Goal: Information Seeking & Learning: Learn about a topic

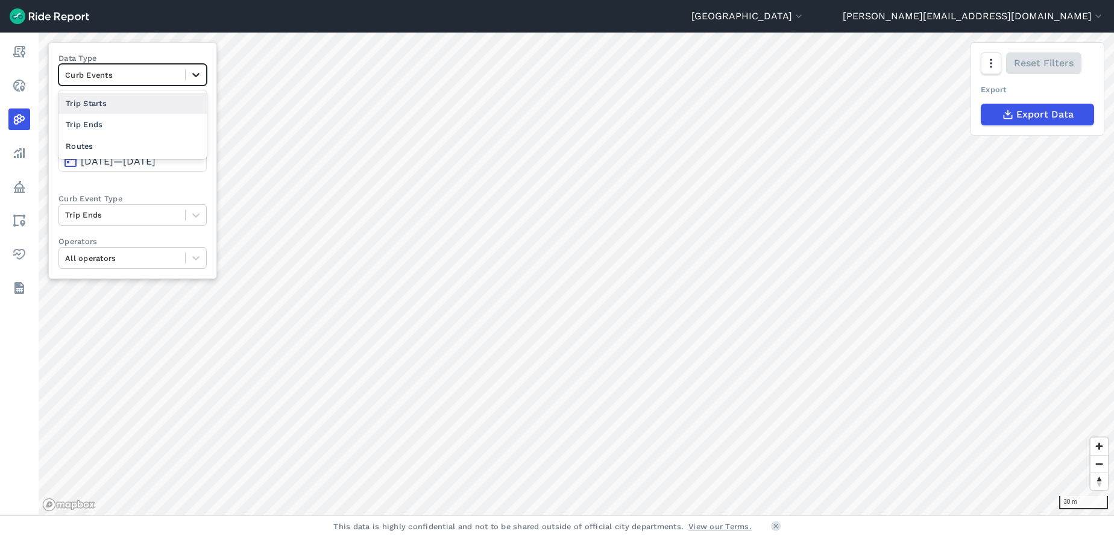
click at [198, 77] on icon at bounding box center [196, 75] width 12 height 12
click at [106, 144] on div "Routes" at bounding box center [132, 146] width 148 height 21
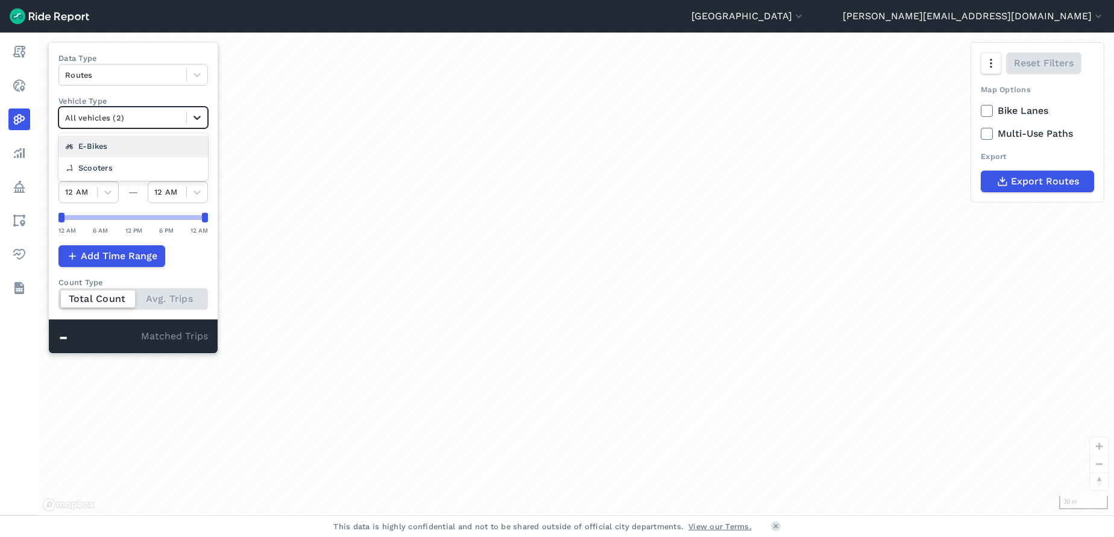
click at [200, 117] on icon at bounding box center [197, 118] width 12 height 12
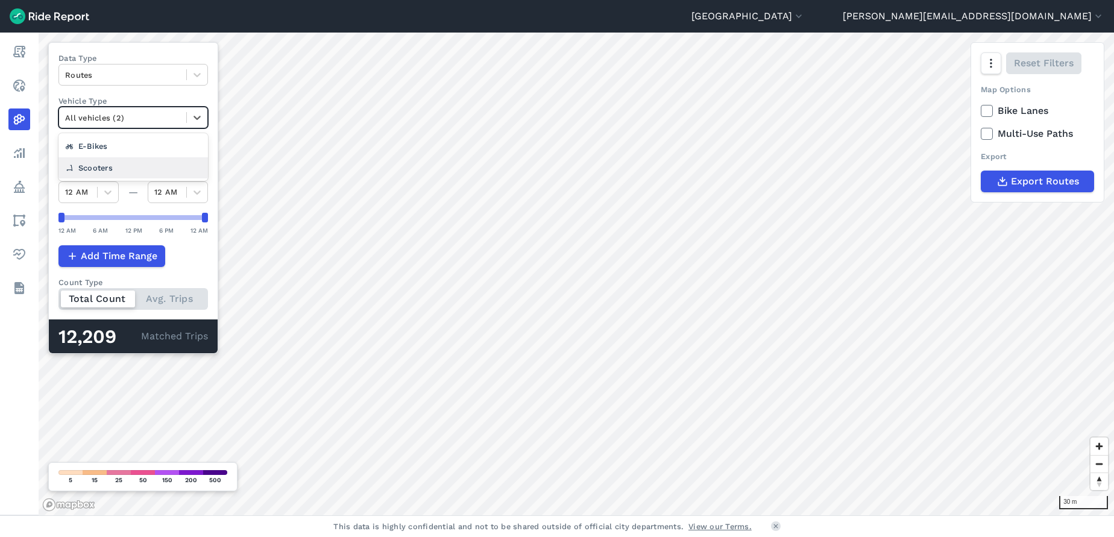
click at [147, 163] on div "Scooters" at bounding box center [133, 167] width 150 height 21
click at [156, 163] on span "Feb 10, 2025—Feb 16, 2025" at bounding box center [118, 161] width 75 height 11
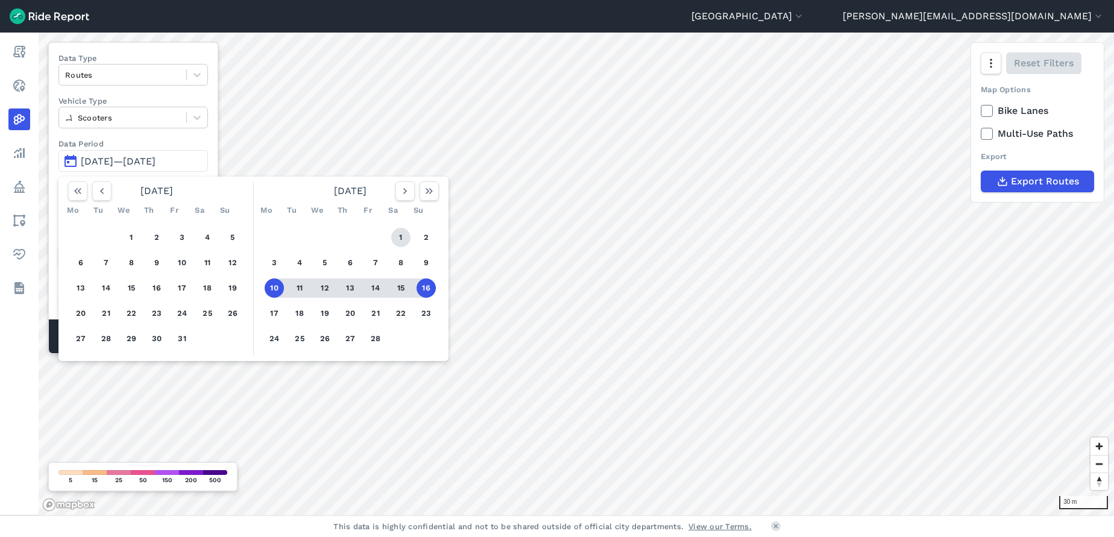
click at [400, 239] on button "1" at bounding box center [400, 237] width 19 height 19
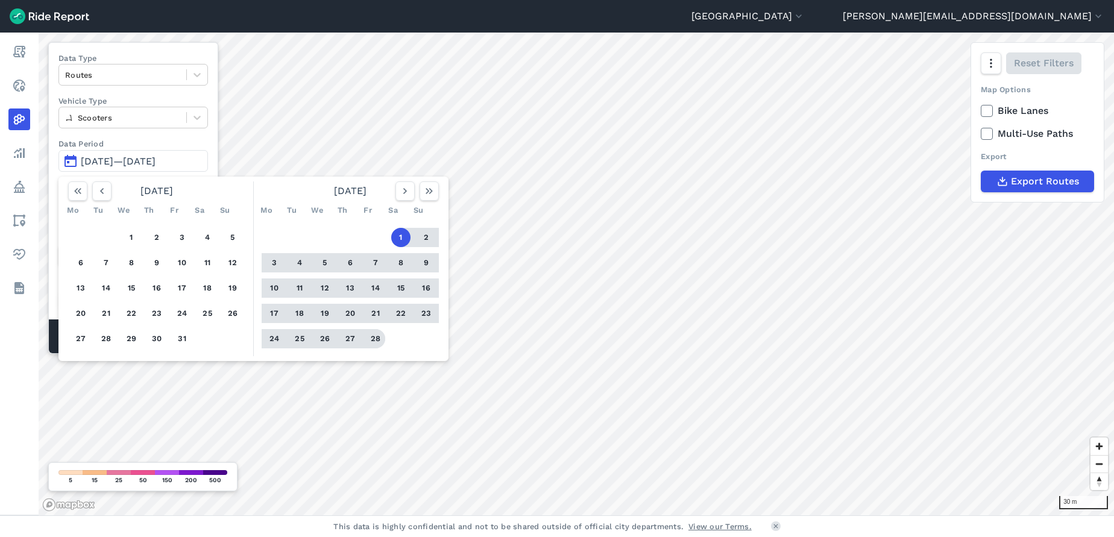
click at [371, 338] on button "28" at bounding box center [375, 338] width 19 height 19
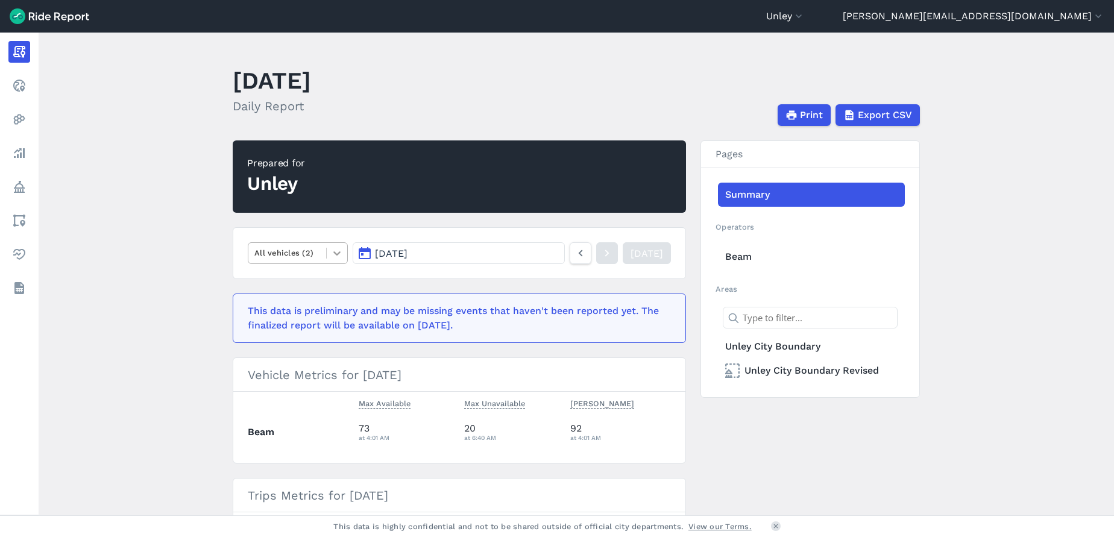
click at [336, 254] on icon at bounding box center [336, 253] width 7 height 4
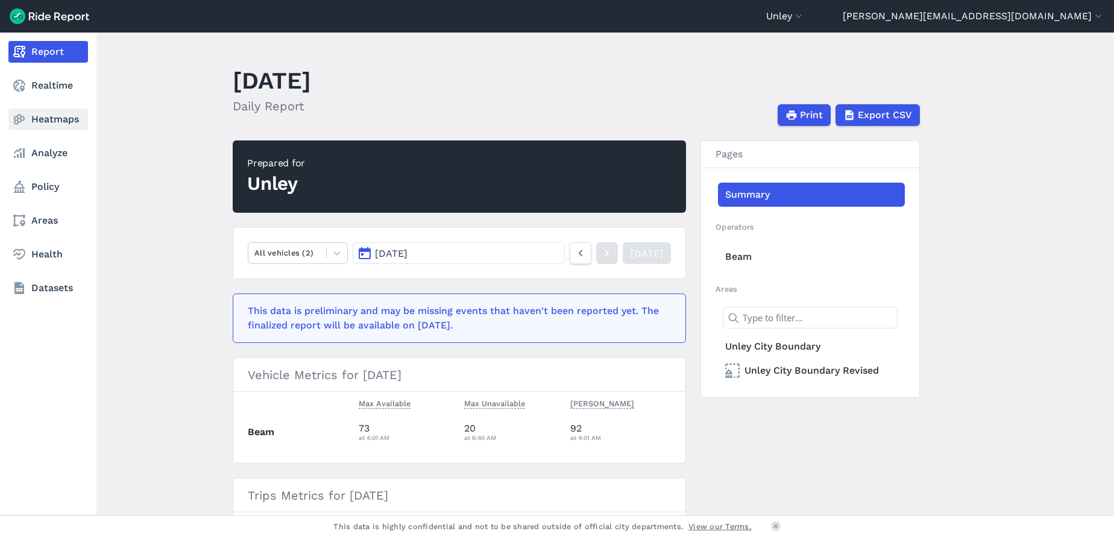
click at [49, 113] on link "Heatmaps" at bounding box center [48, 120] width 80 height 22
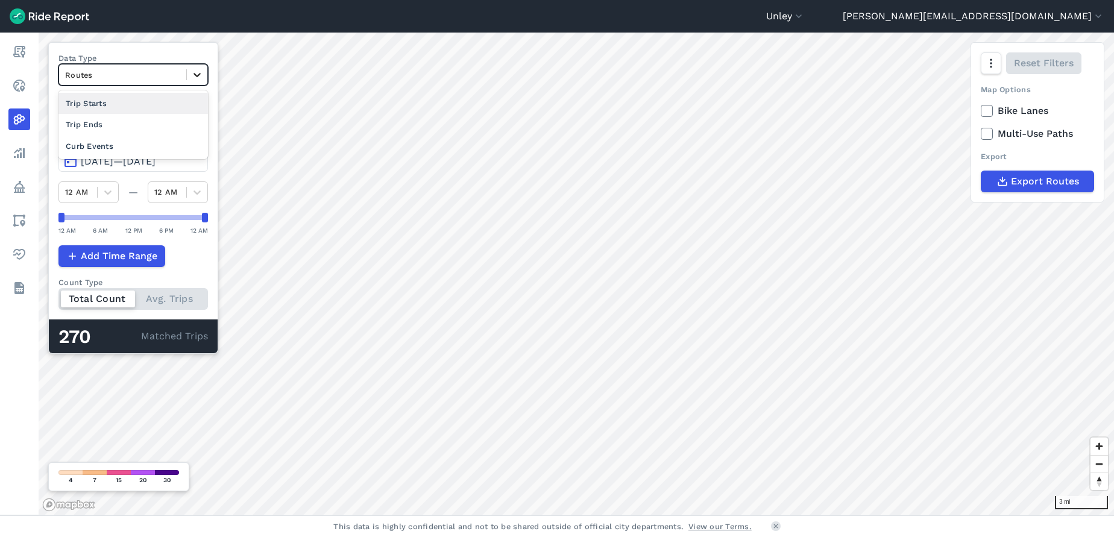
click at [197, 74] on icon at bounding box center [197, 75] width 12 height 12
click at [898, 15] on div "Unley [GEOGRAPHIC_DATA] [GEOGRAPHIC_DATA] [GEOGRAPHIC_DATA] [GEOGRAPHIC_DATA] a…" at bounding box center [935, 16] width 338 height 14
click at [805, 19] on icon "button" at bounding box center [799, 16] width 12 height 12
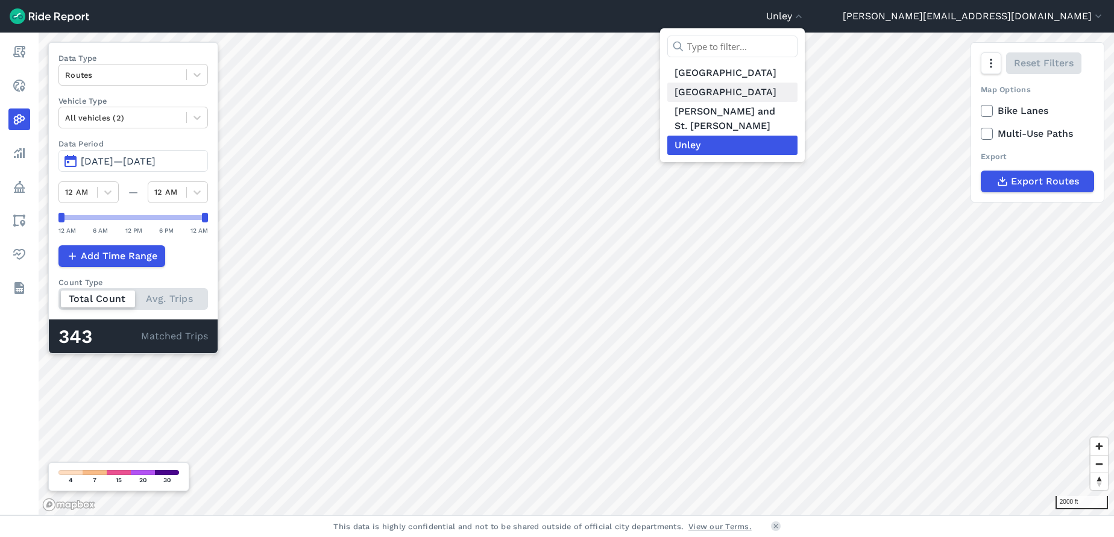
click at [798, 91] on link "Adelaide Region" at bounding box center [732, 92] width 130 height 19
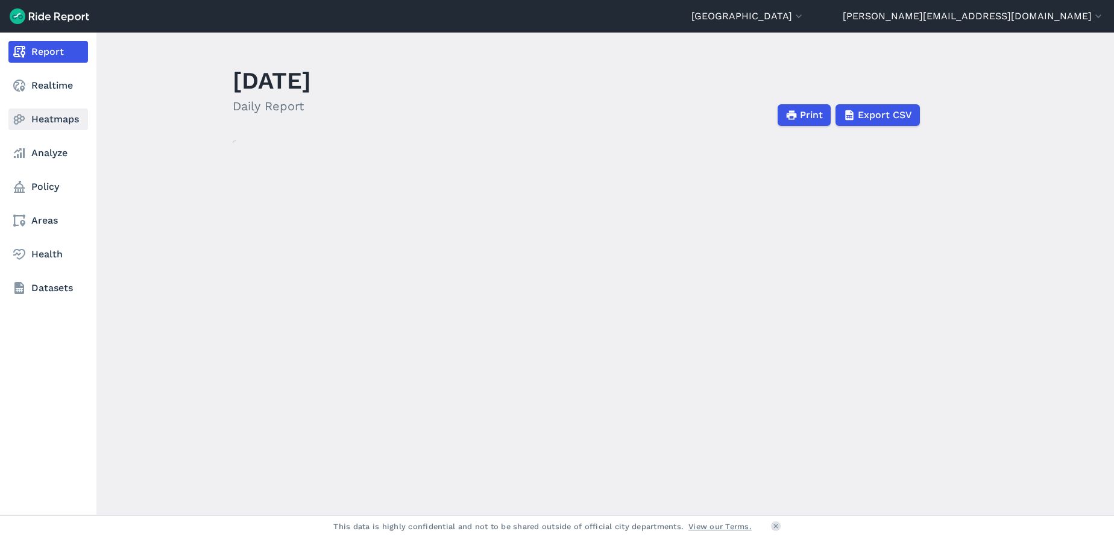
click at [60, 120] on link "Heatmaps" at bounding box center [48, 120] width 80 height 22
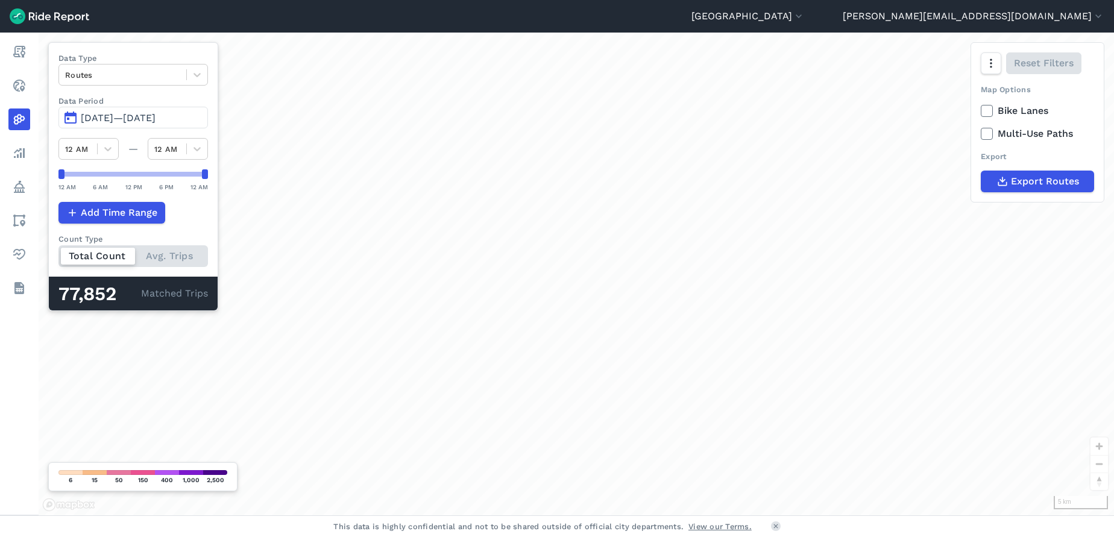
click at [156, 117] on span "Jun 11, 2025—Sep 9, 2025" at bounding box center [118, 117] width 75 height 11
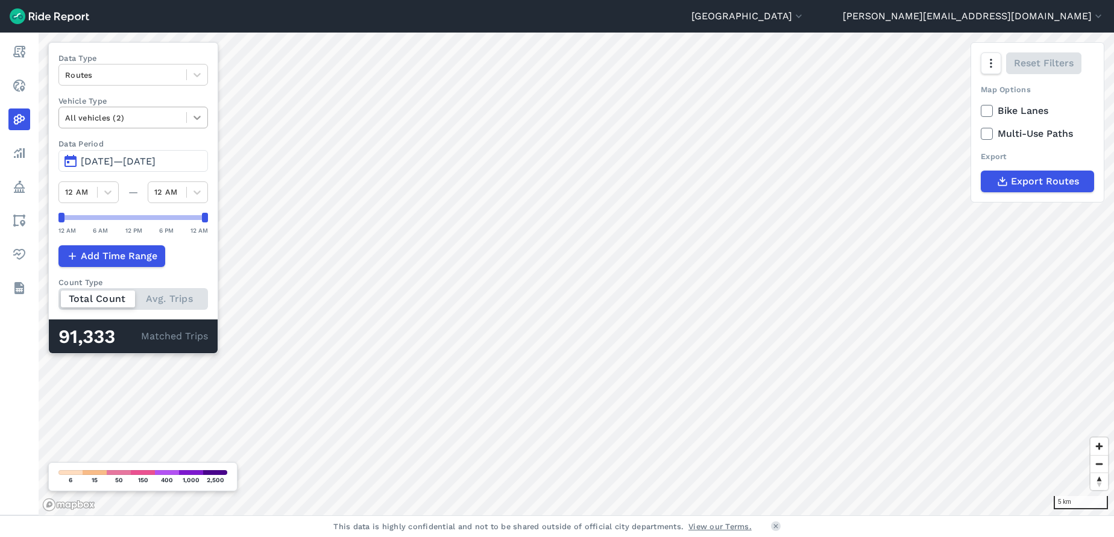
click at [195, 119] on icon at bounding box center [197, 118] width 12 height 12
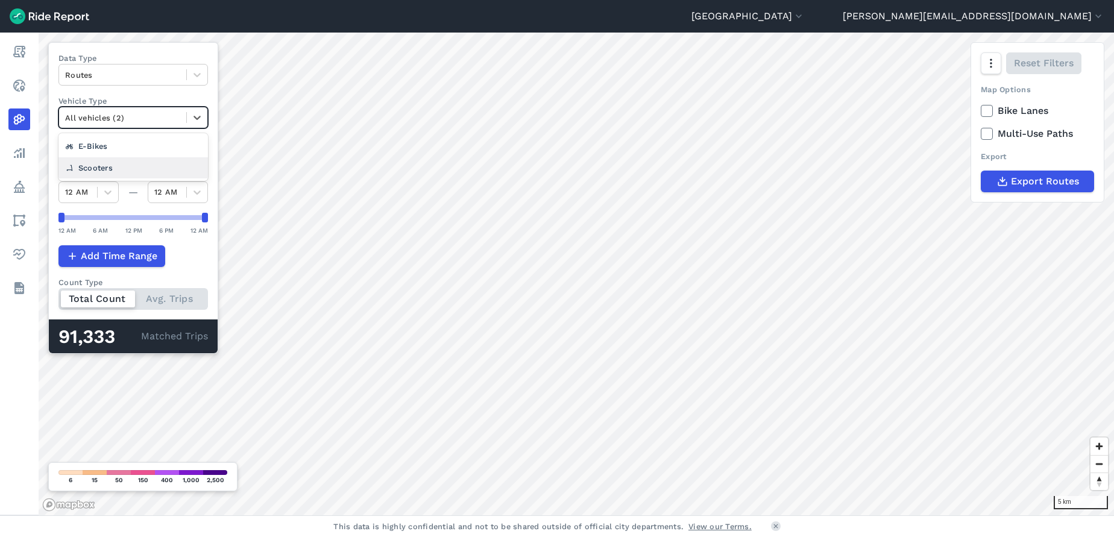
click at [130, 164] on div "Scooters" at bounding box center [133, 167] width 150 height 21
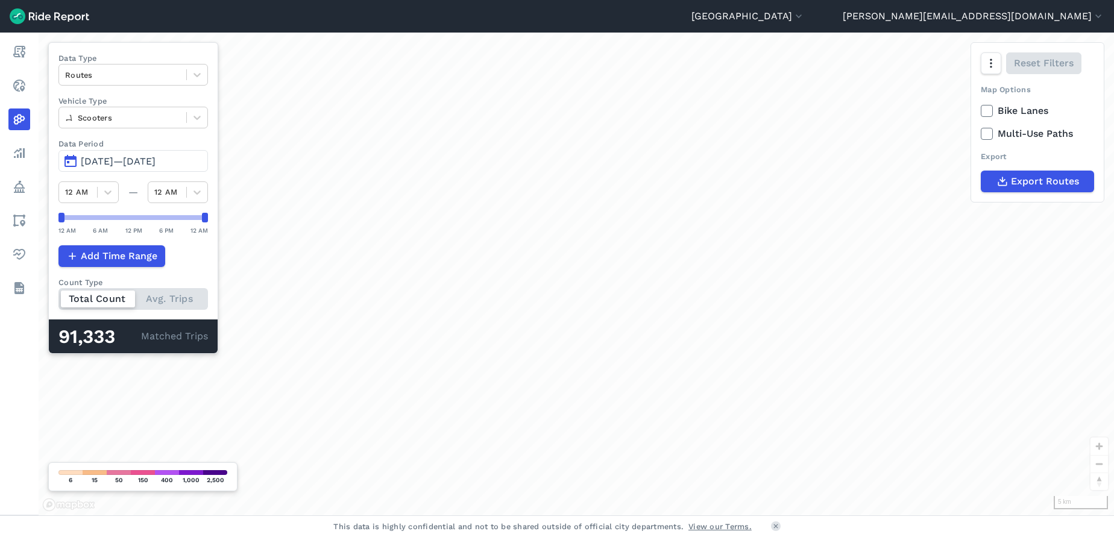
click at [156, 161] on span "Jun 11, 2025—Sep 8, 2025" at bounding box center [118, 161] width 75 height 11
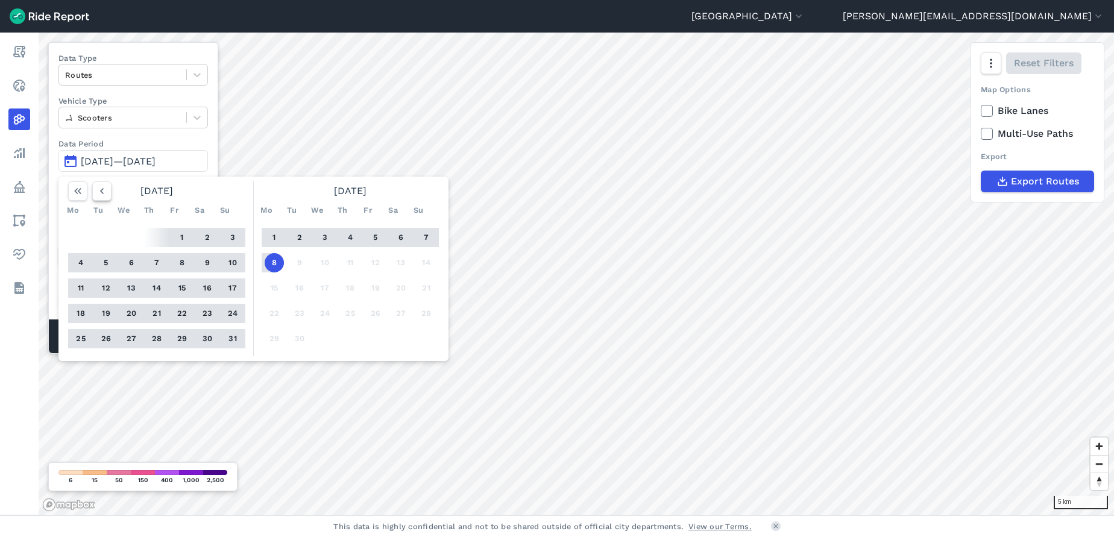
click at [98, 194] on icon "button" at bounding box center [102, 191] width 12 height 12
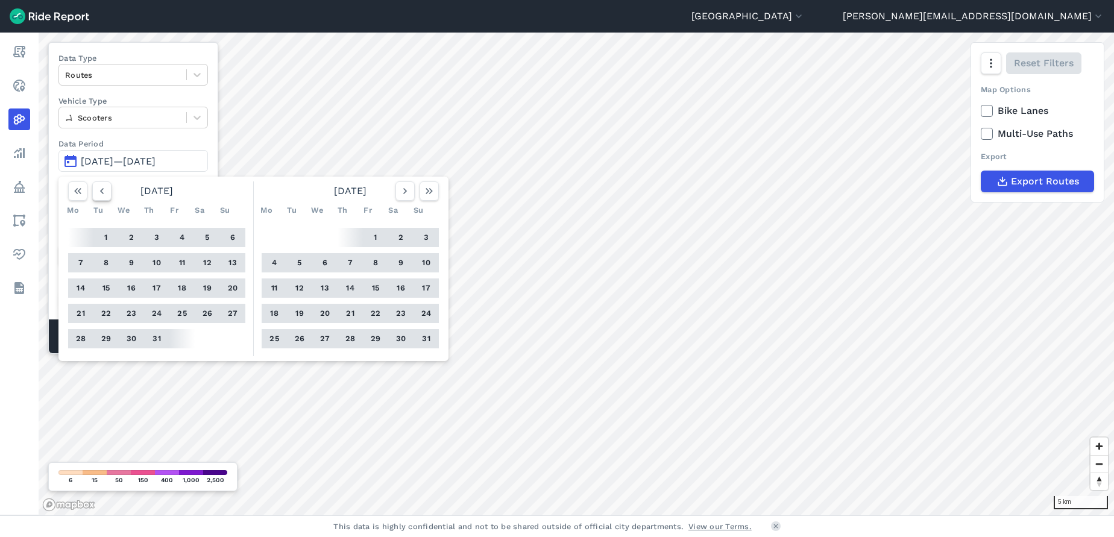
click at [98, 194] on icon "button" at bounding box center [102, 191] width 12 height 12
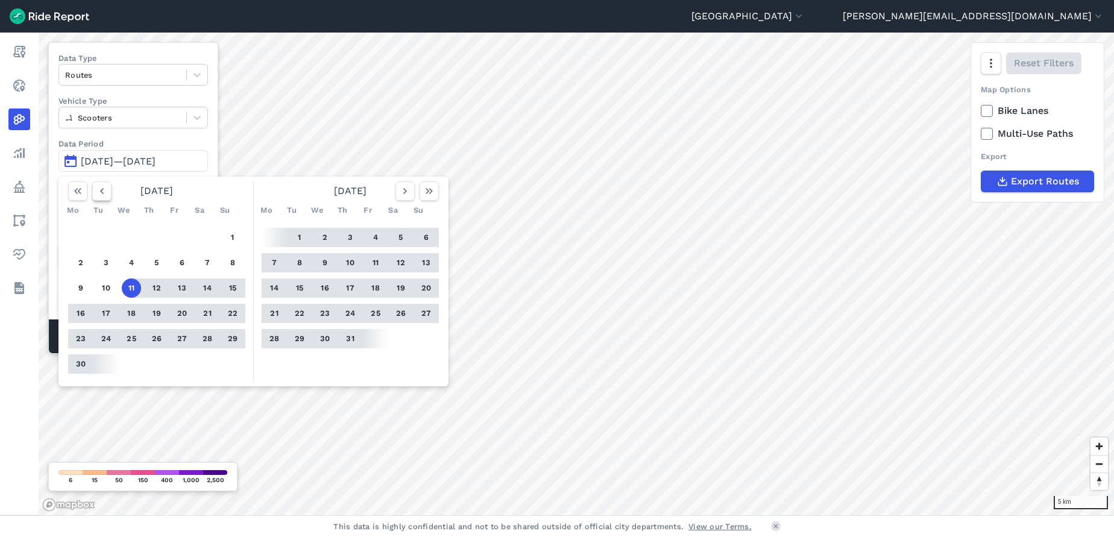
click at [98, 194] on icon "button" at bounding box center [102, 191] width 12 height 12
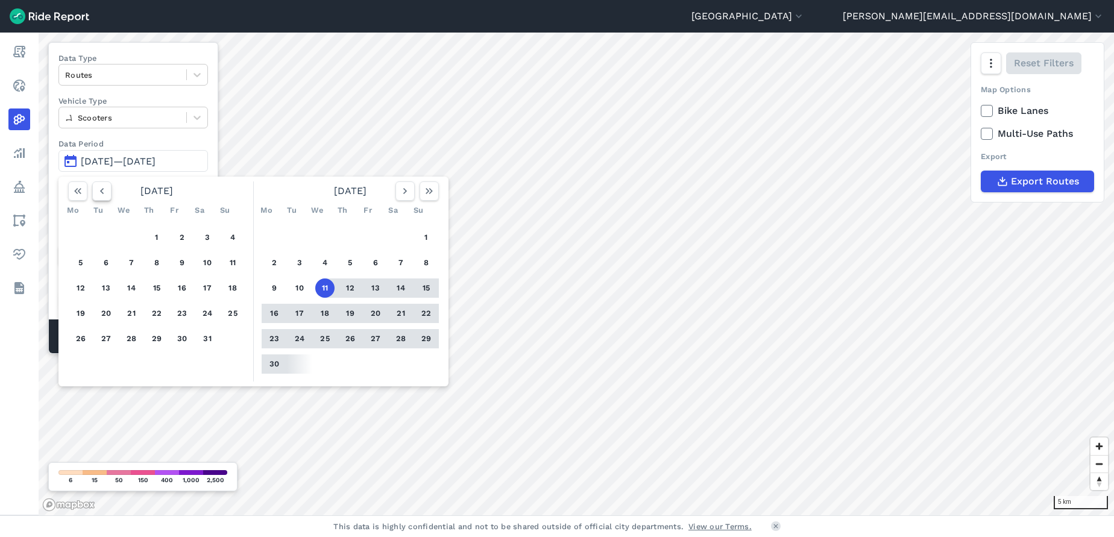
click at [98, 194] on icon "button" at bounding box center [102, 191] width 12 height 12
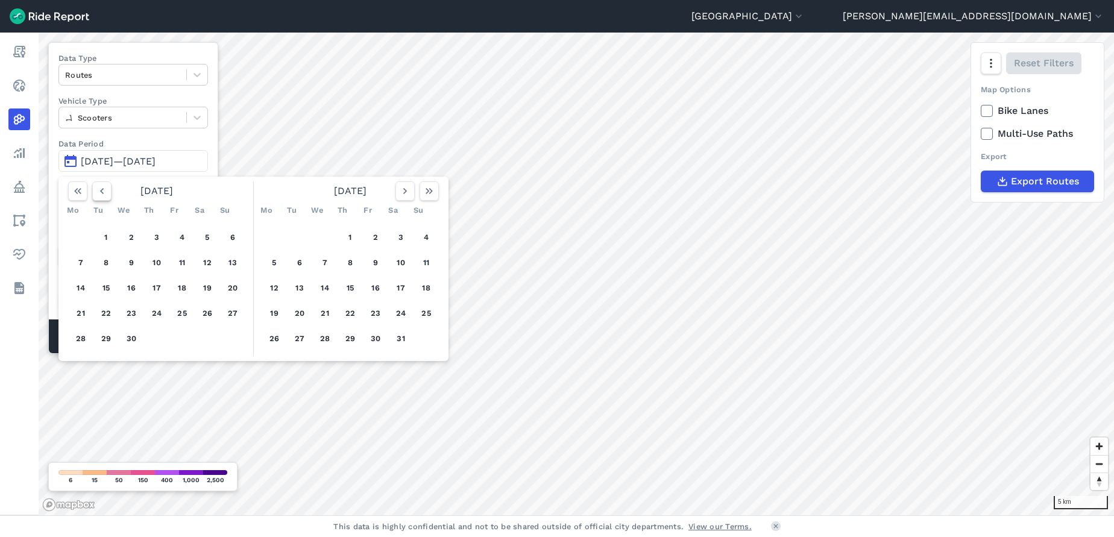
click at [98, 194] on icon "button" at bounding box center [102, 191] width 12 height 12
click at [207, 239] on button "1" at bounding box center [207, 237] width 19 height 19
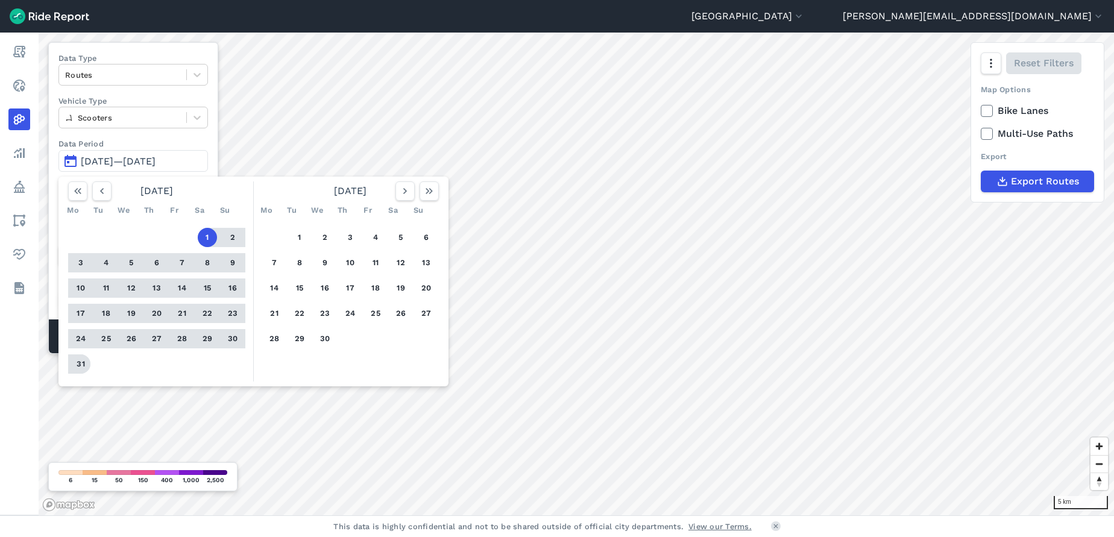
click at [83, 359] on button "31" at bounding box center [80, 364] width 19 height 19
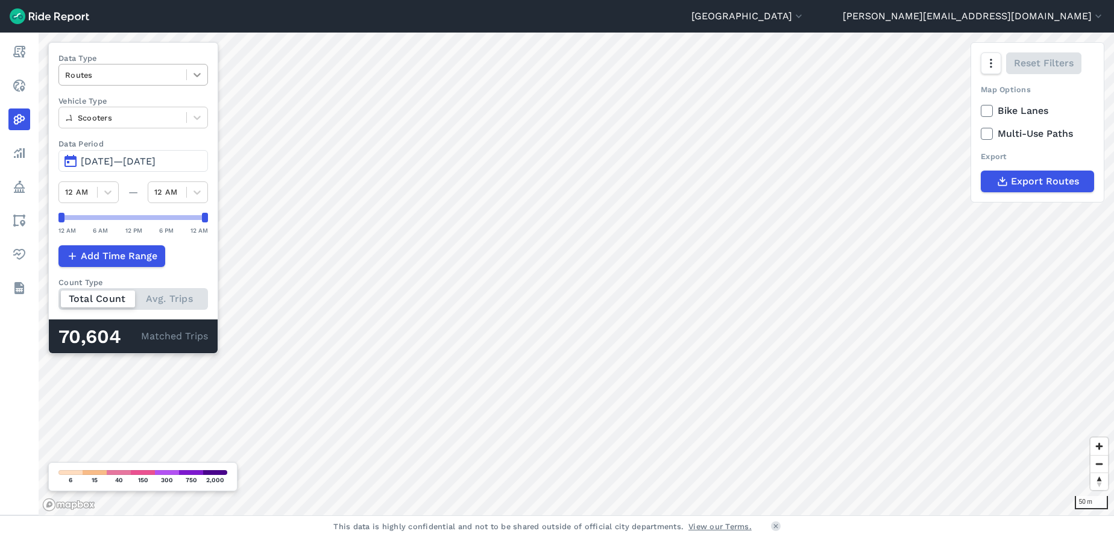
click at [198, 75] on icon at bounding box center [197, 75] width 7 height 4
click at [122, 106] on div "Trip Starts" at bounding box center [133, 103] width 150 height 21
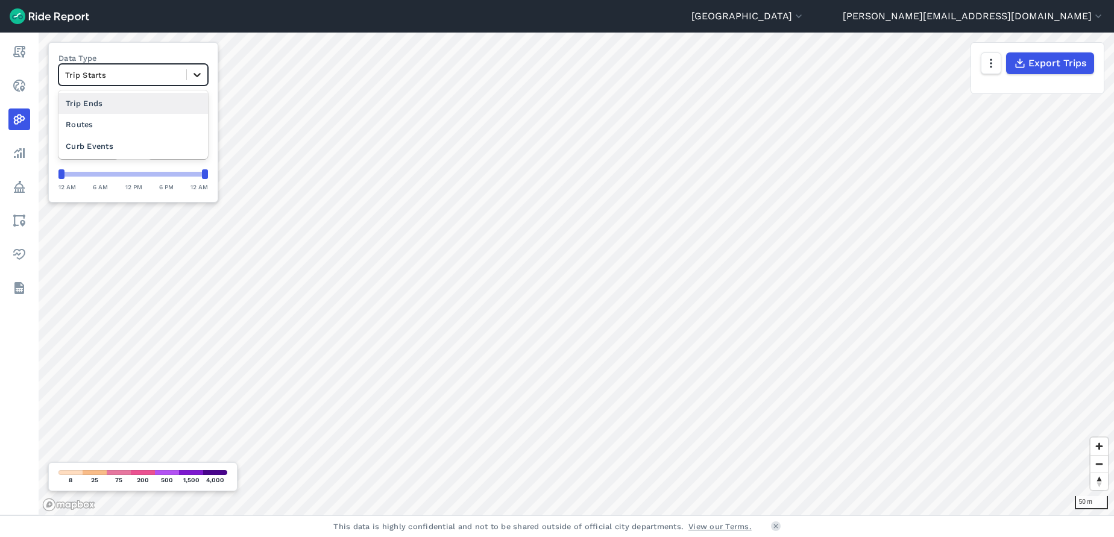
click at [194, 78] on icon at bounding box center [197, 75] width 12 height 12
click at [116, 143] on div "Curb Events" at bounding box center [133, 146] width 150 height 21
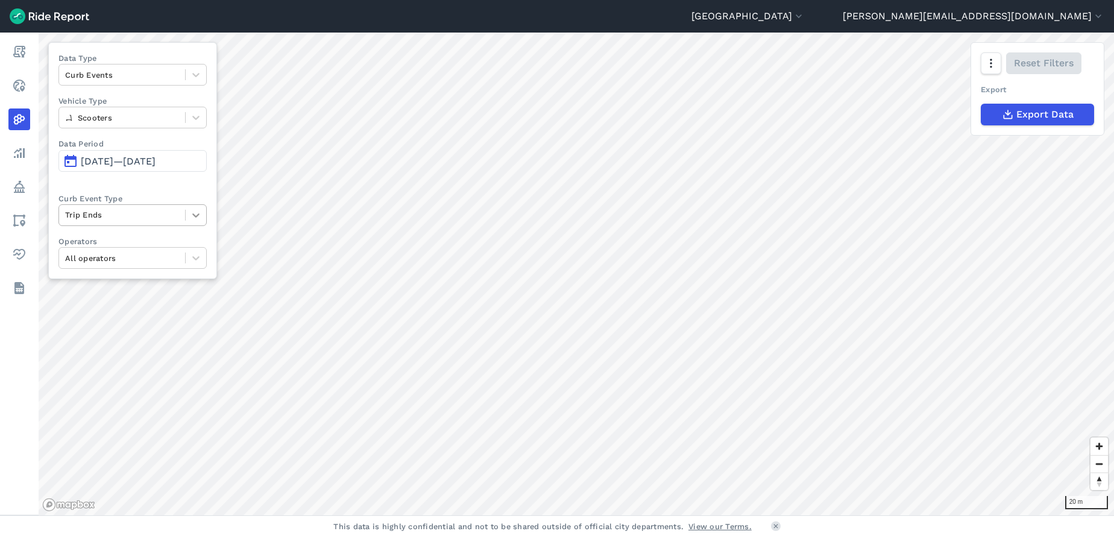
click at [194, 215] on icon at bounding box center [195, 215] width 7 height 4
click at [145, 240] on div "Trip Starts" at bounding box center [132, 243] width 148 height 21
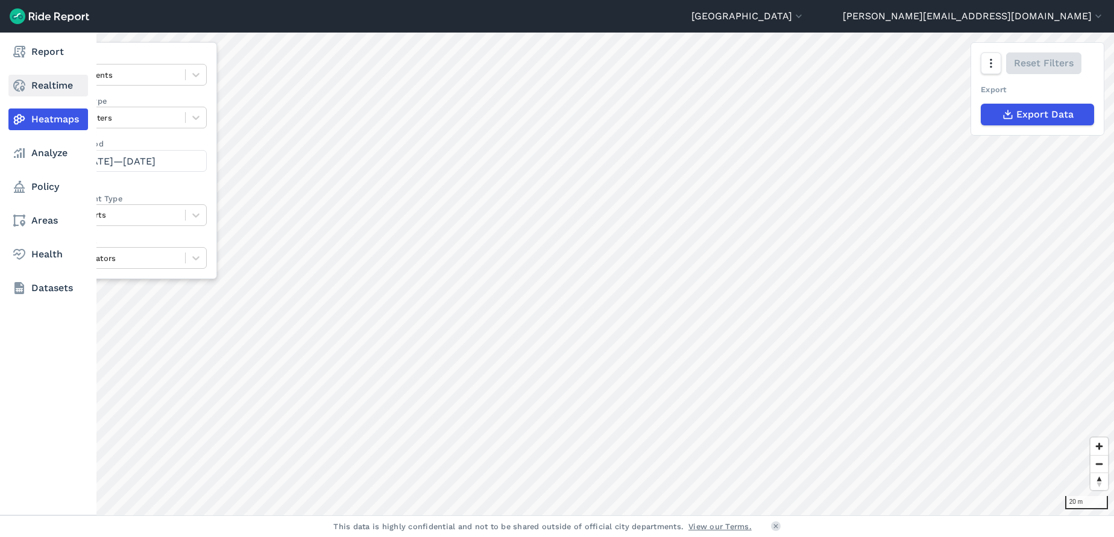
click at [50, 86] on link "Realtime" at bounding box center [48, 86] width 80 height 22
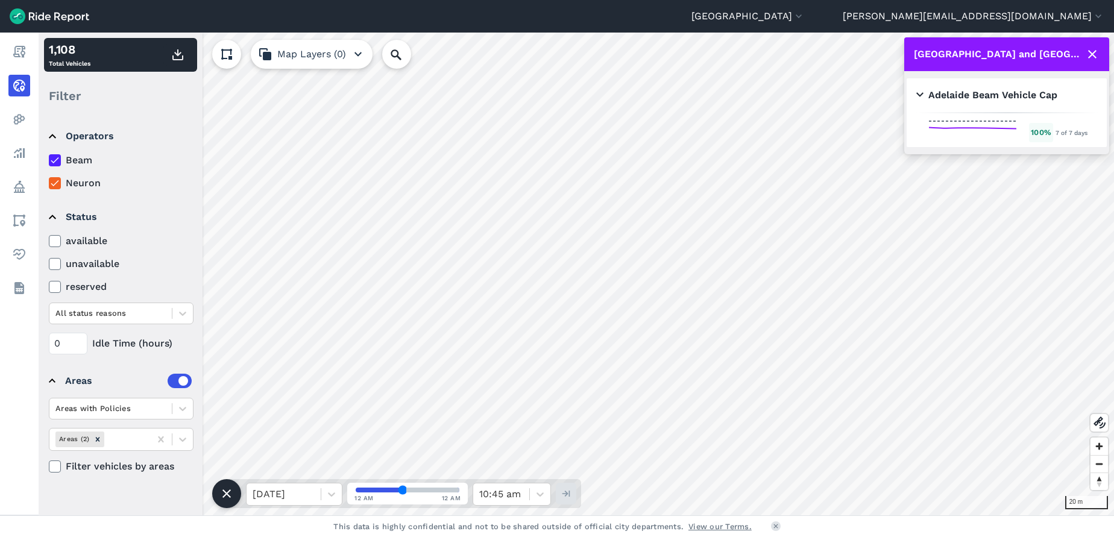
click at [1096, 46] on div "Adelaide and North Adelaide Trial Area" at bounding box center [1006, 54] width 205 height 34
click at [1095, 49] on icon at bounding box center [1092, 54] width 14 height 14
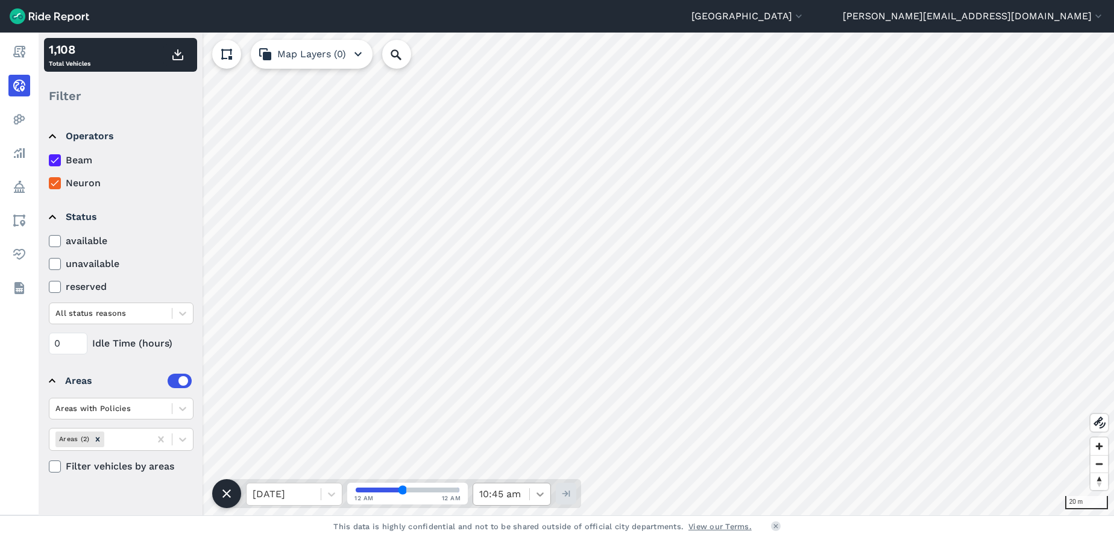
click at [544, 491] on icon at bounding box center [540, 494] width 12 height 12
click at [506, 439] on div "10:00 am" at bounding box center [512, 438] width 78 height 24
click at [539, 490] on icon at bounding box center [540, 494] width 12 height 12
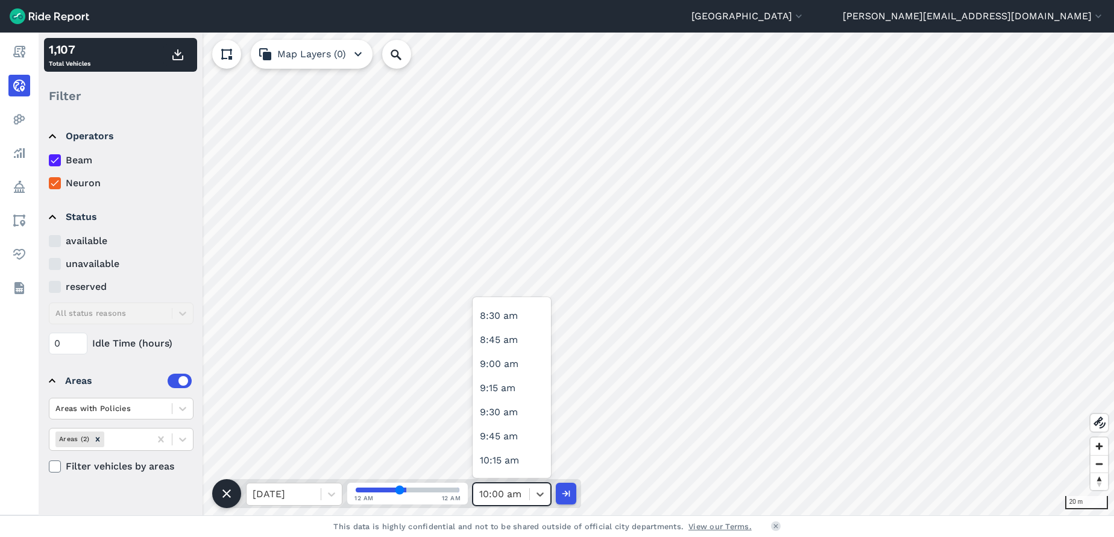
scroll to position [830, 0]
click at [516, 355] on div "9:00 am" at bounding box center [512, 350] width 78 height 24
click at [331, 494] on icon at bounding box center [332, 494] width 12 height 12
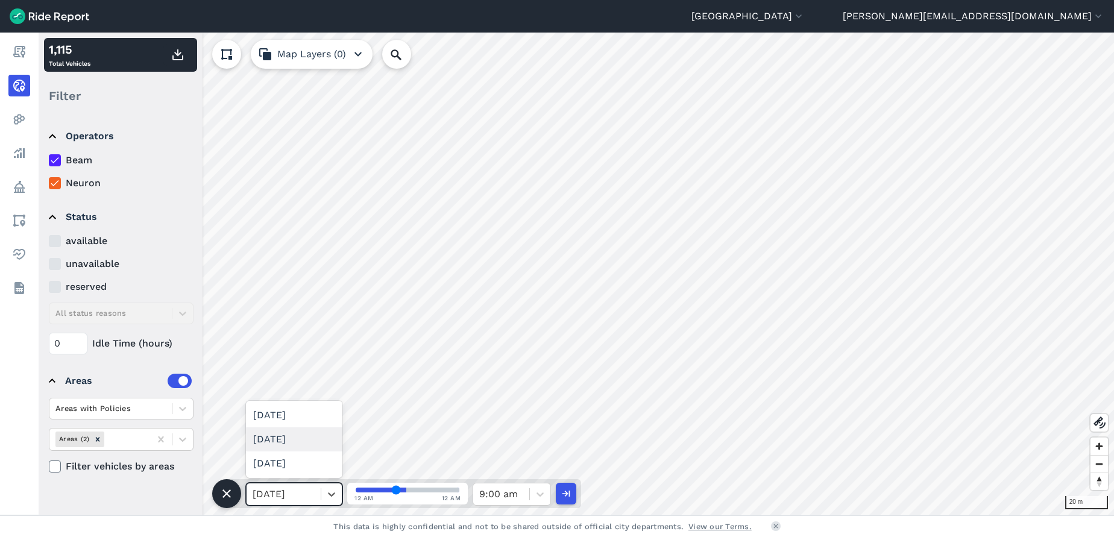
click at [317, 432] on div "Tue, 09 Sept" at bounding box center [294, 439] width 96 height 24
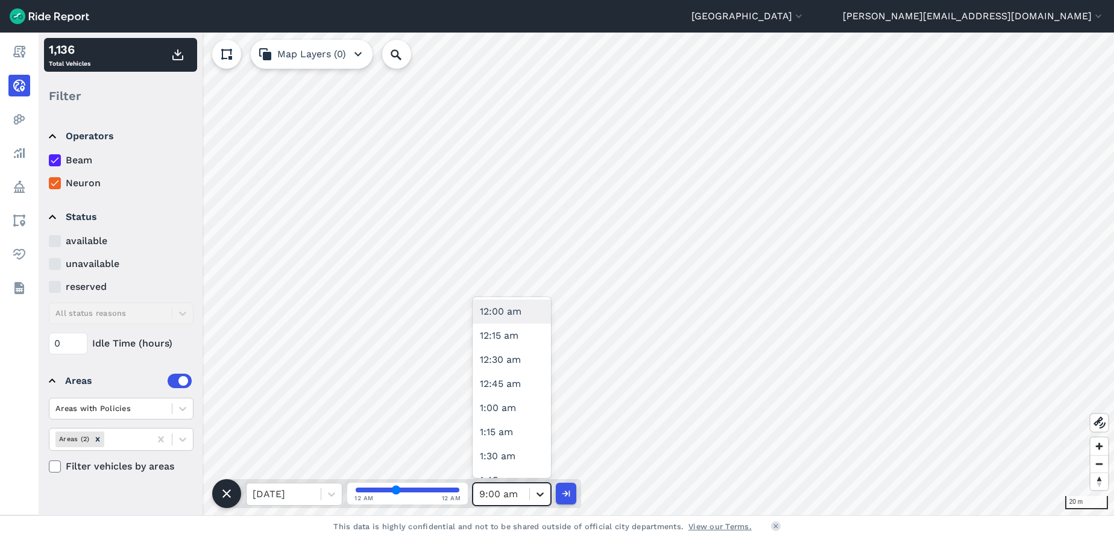
click at [540, 492] on icon at bounding box center [540, 494] width 12 height 12
click at [516, 355] on div "10:00 am" at bounding box center [512, 348] width 78 height 24
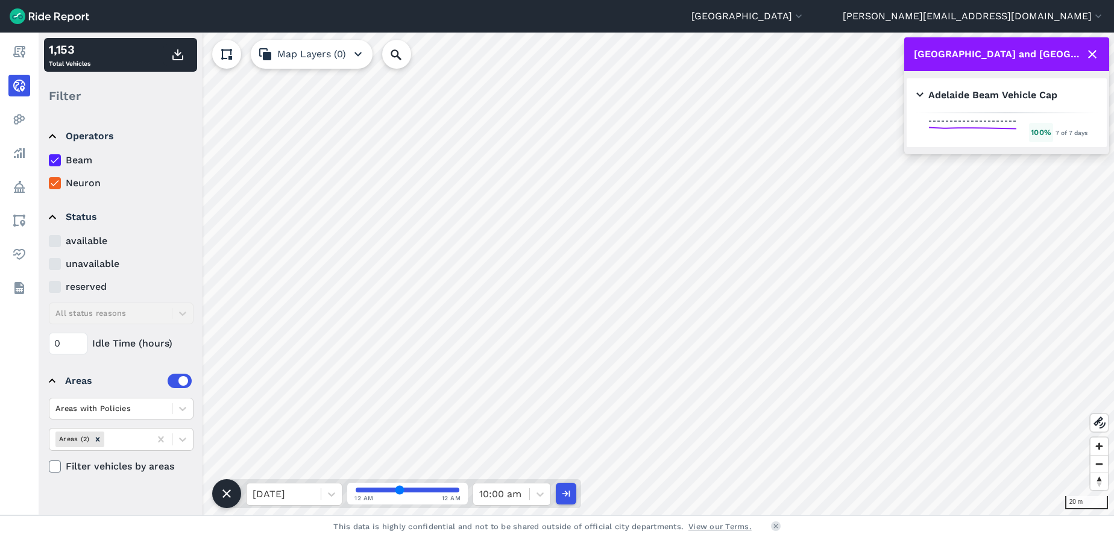
click at [1093, 54] on use at bounding box center [1092, 54] width 8 height 8
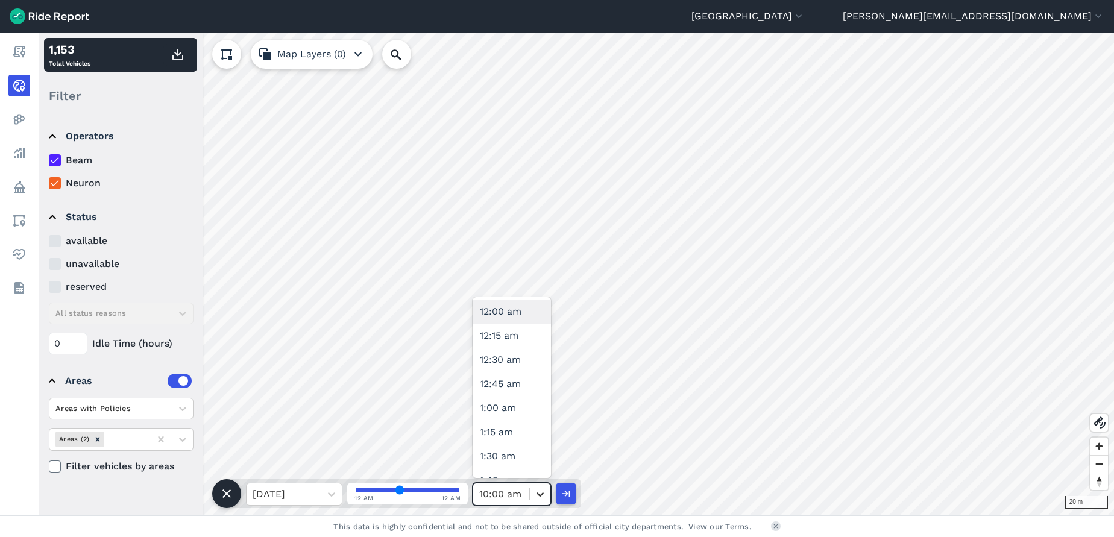
click at [546, 496] on div at bounding box center [540, 494] width 20 height 20
click at [515, 353] on div "11:00 am" at bounding box center [512, 354] width 78 height 24
click at [549, 494] on div at bounding box center [540, 494] width 20 height 20
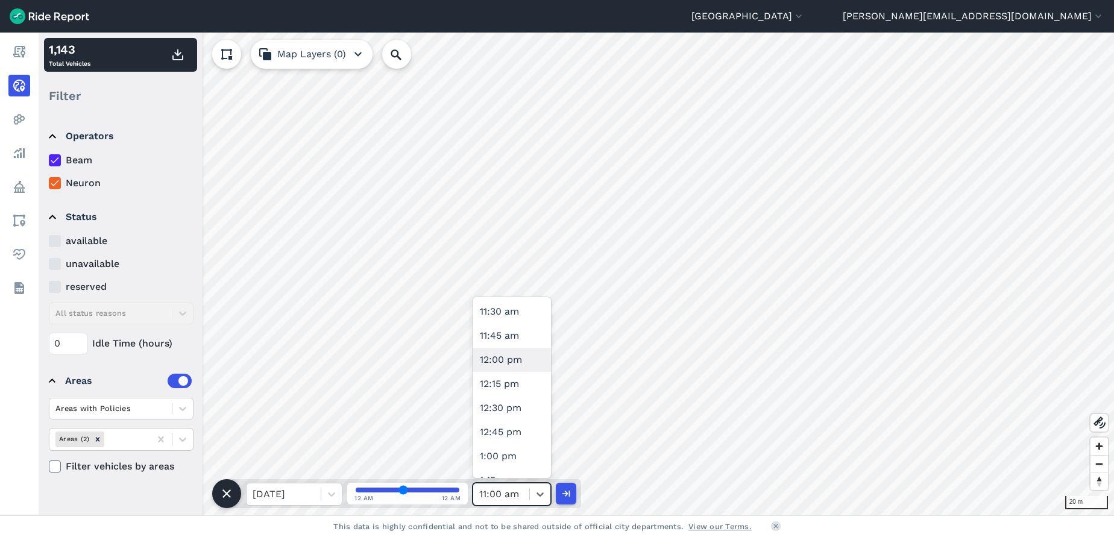
click at [515, 361] on div "12:00 pm" at bounding box center [512, 360] width 78 height 24
click at [543, 493] on icon at bounding box center [540, 495] width 7 height 4
click at [514, 421] on div "1:00 pm" at bounding box center [512, 427] width 78 height 24
click at [540, 487] on div at bounding box center [540, 494] width 20 height 20
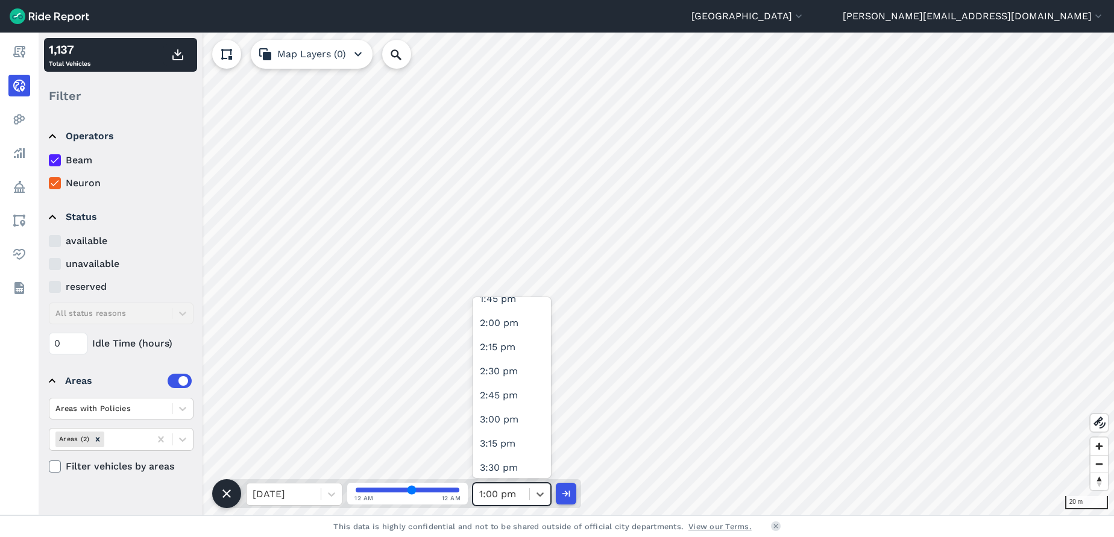
scroll to position [1266, 0]
click at [517, 367] on div "2:00 pm" at bounding box center [512, 372] width 78 height 24
click at [543, 494] on icon at bounding box center [540, 495] width 7 height 4
click at [525, 344] on div "3:00 pm" at bounding box center [512, 344] width 78 height 24
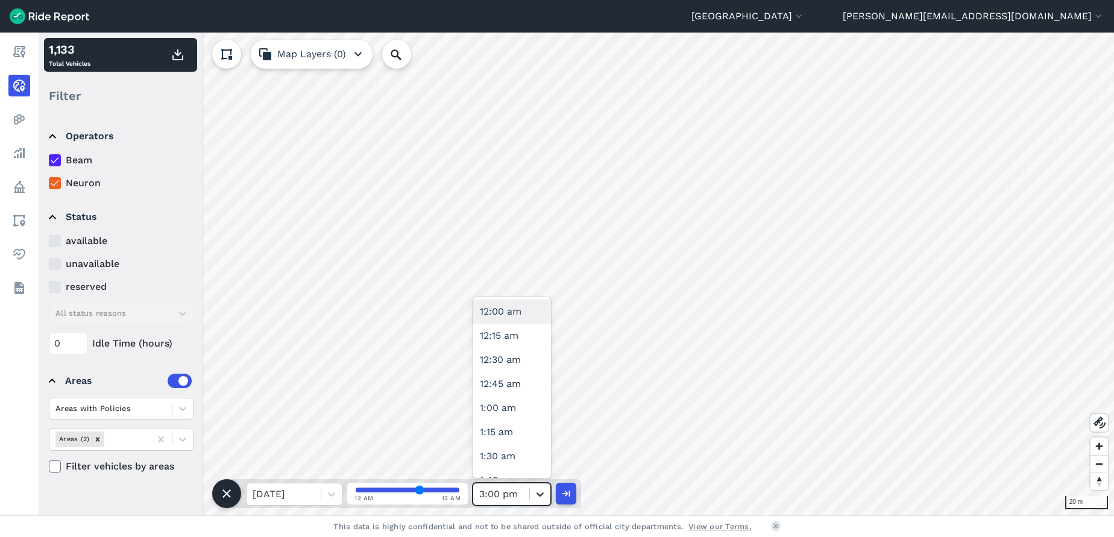
click at [541, 493] on icon at bounding box center [540, 494] width 12 height 12
click at [514, 393] on div "5:00 pm" at bounding box center [512, 390] width 78 height 24
click at [541, 493] on icon at bounding box center [540, 494] width 12 height 12
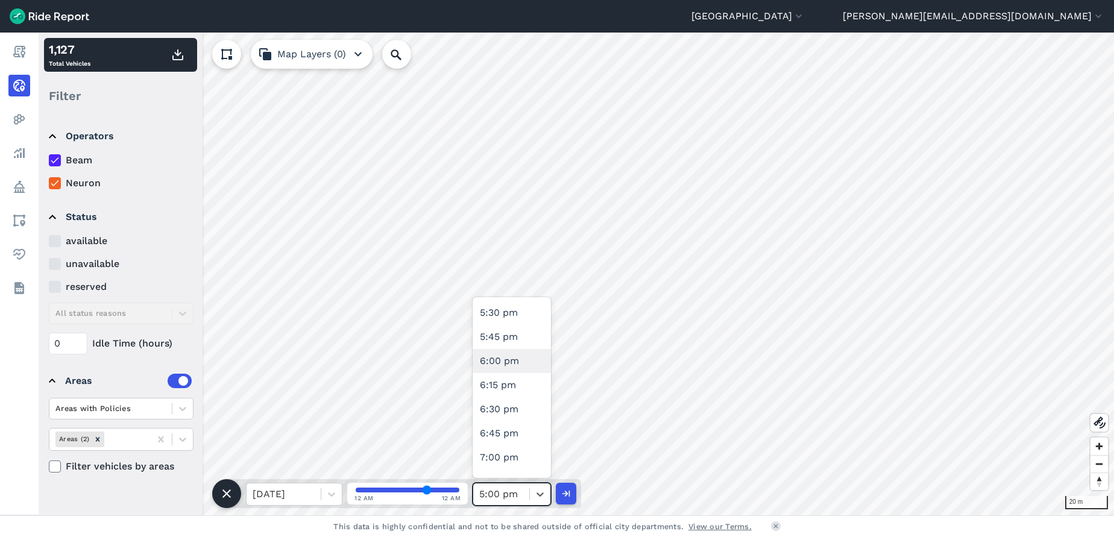
click at [516, 353] on div "6:00 pm" at bounding box center [512, 361] width 78 height 24
click at [536, 493] on icon at bounding box center [540, 494] width 12 height 12
click at [516, 470] on div "5:00 pm" at bounding box center [512, 470] width 78 height 24
click at [543, 495] on icon at bounding box center [540, 494] width 12 height 12
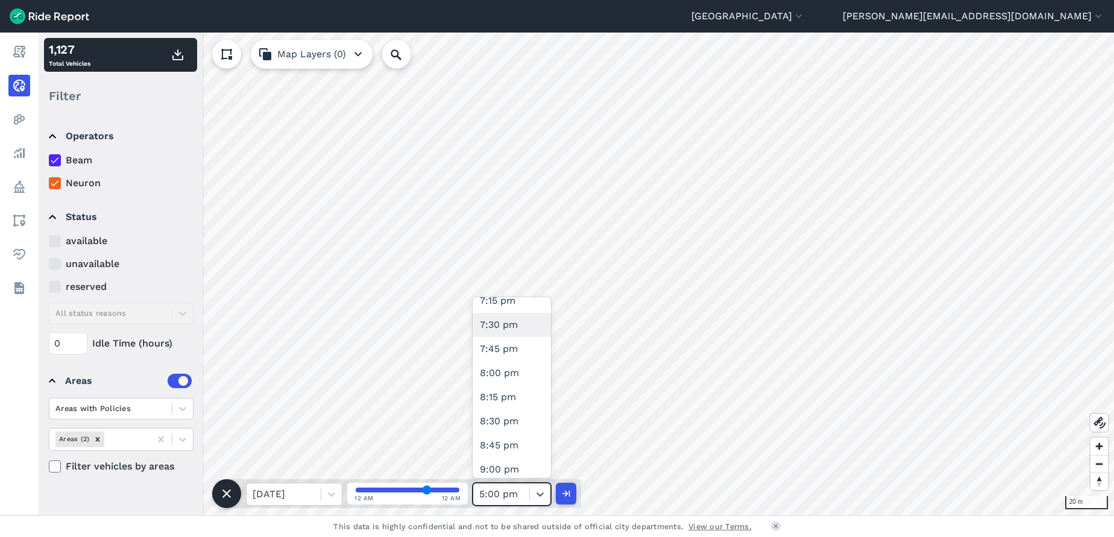
scroll to position [1753, 0]
click at [514, 368] on div "7:00 pm" at bounding box center [512, 367] width 78 height 24
type input "76"
